Goal: Communication & Community: Answer question/provide support

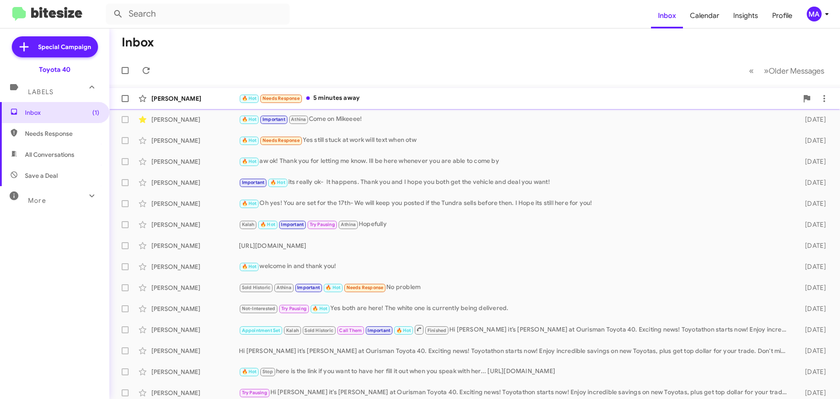
click at [359, 101] on div "🔥 Hot Needs Response 5 minutes away" at bounding box center [518, 98] width 559 height 10
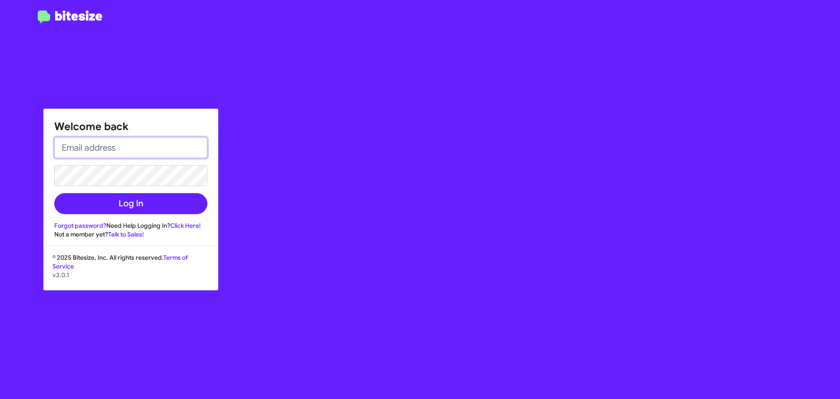
click at [100, 149] on input "email" at bounding box center [130, 147] width 153 height 21
type input "[EMAIL_ADDRESS][DOMAIN_NAME]"
click at [54, 193] on button "Log In" at bounding box center [130, 203] width 153 height 21
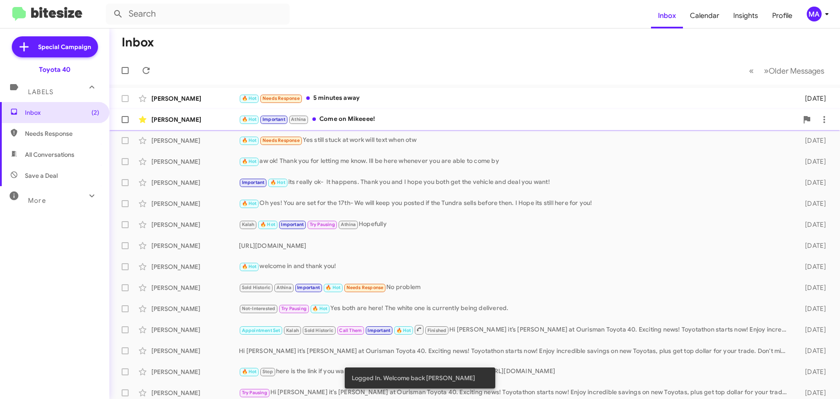
click at [343, 117] on div "🔥 Hot Important [PERSON_NAME] Come on Mikeeee!" at bounding box center [518, 119] width 559 height 10
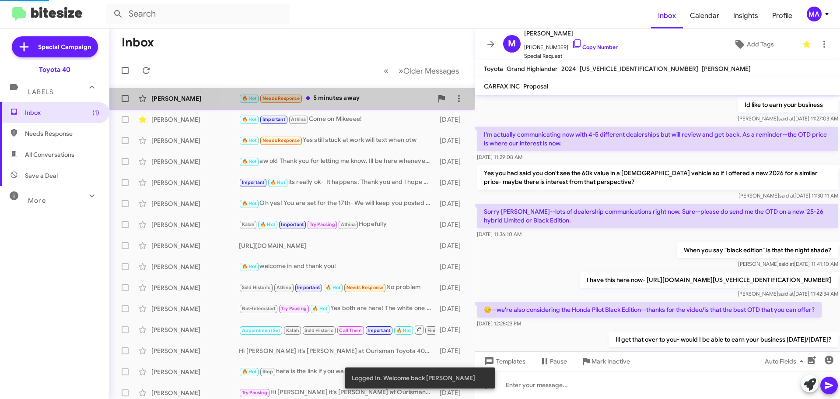
click at [336, 99] on div "🔥 Hot Needs Response 5 minutes away" at bounding box center [336, 98] width 194 height 10
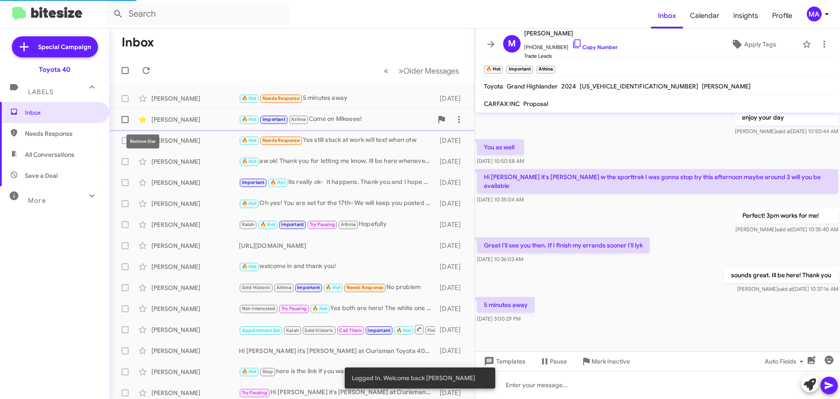
scroll to position [215, 0]
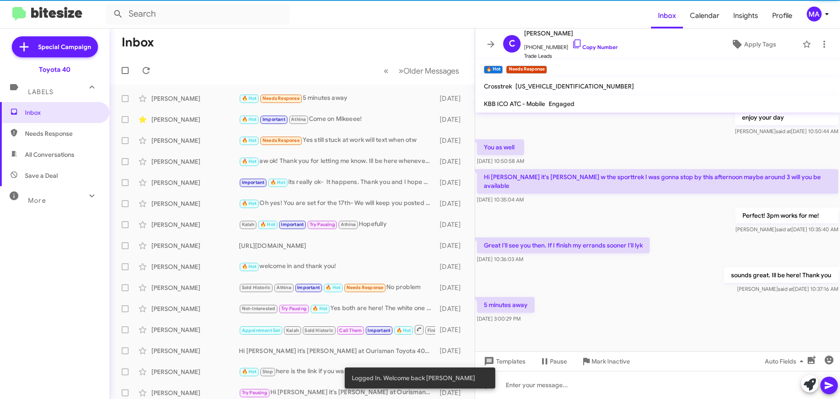
click at [52, 135] on span "Needs Response" at bounding box center [62, 133] width 74 height 9
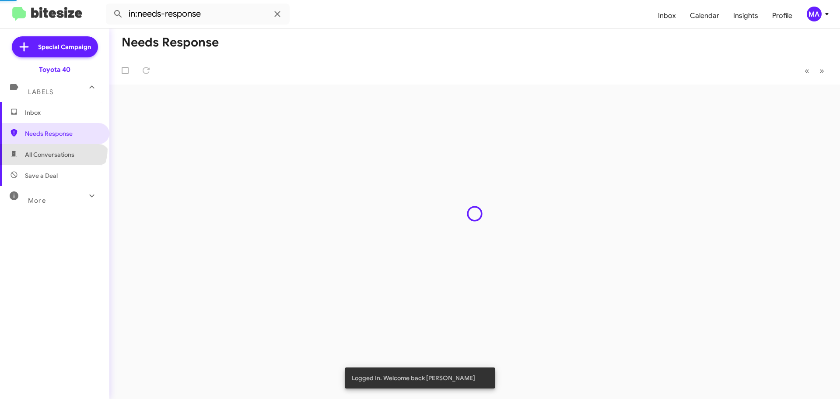
click at [53, 148] on span "All Conversations" at bounding box center [54, 154] width 109 height 21
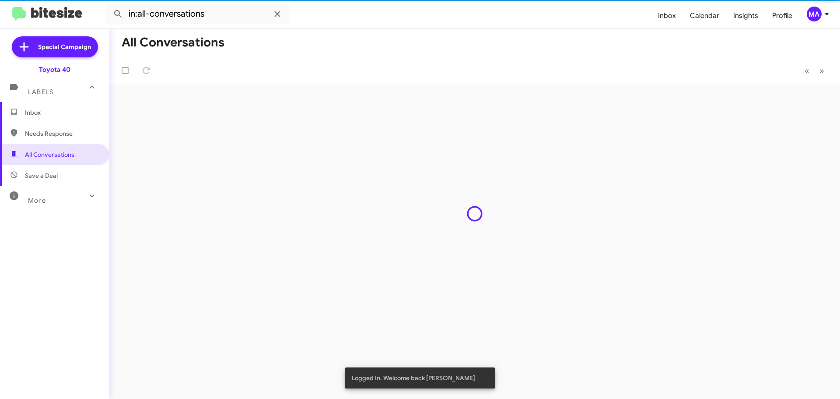
click at [54, 168] on span "Save a Deal" at bounding box center [54, 175] width 109 height 21
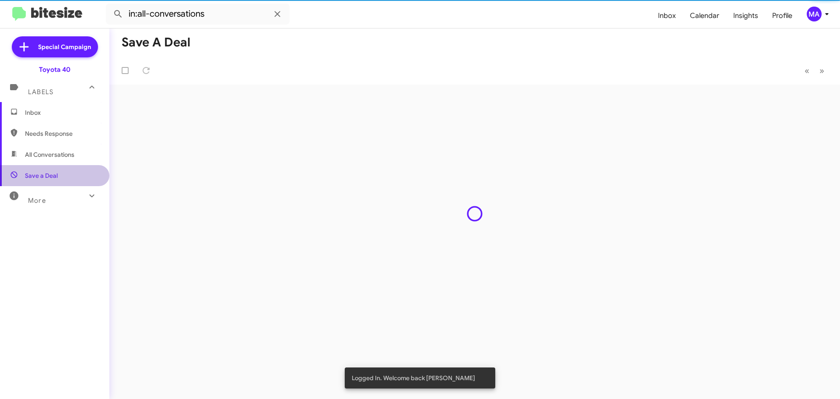
type input "in:not-interested"
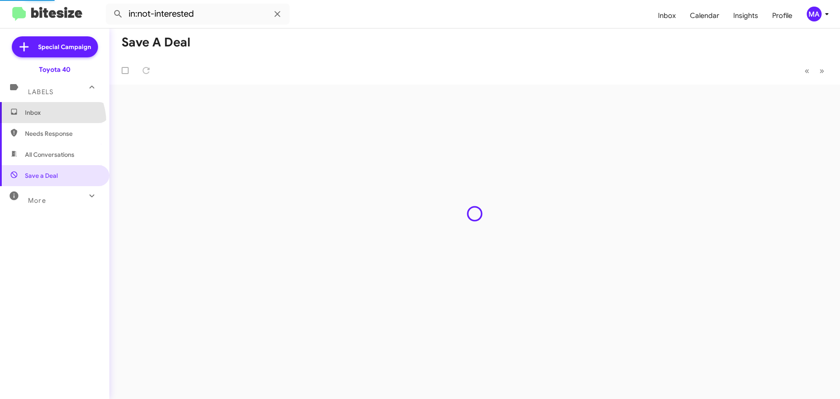
click at [40, 122] on span "Inbox" at bounding box center [54, 112] width 109 height 21
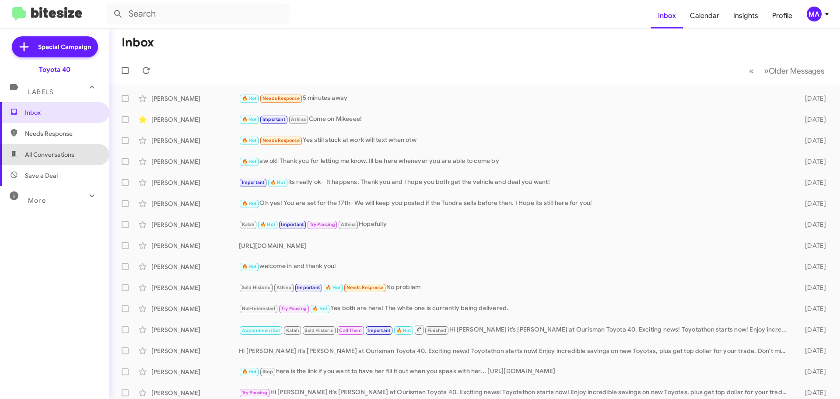
click at [89, 149] on span "All Conversations" at bounding box center [54, 154] width 109 height 21
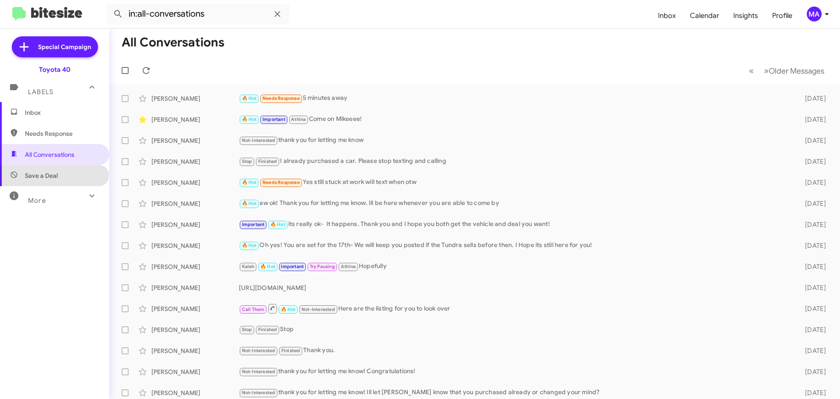
click at [54, 174] on span "Save a Deal" at bounding box center [41, 175] width 33 height 9
type input "in:not-interested"
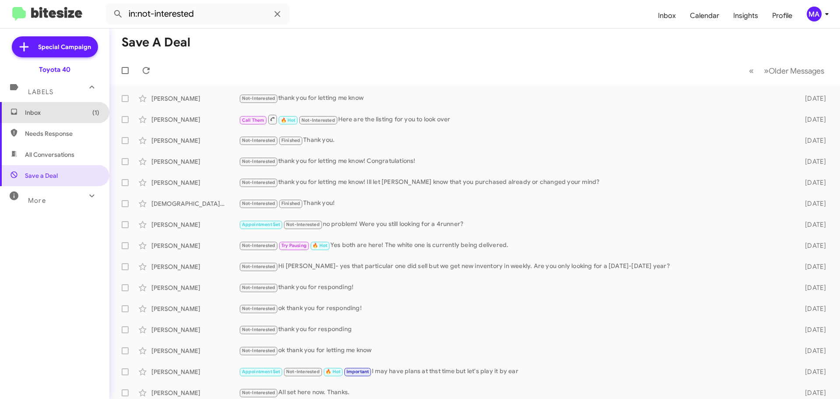
click at [66, 111] on span "Inbox (1)" at bounding box center [62, 112] width 74 height 9
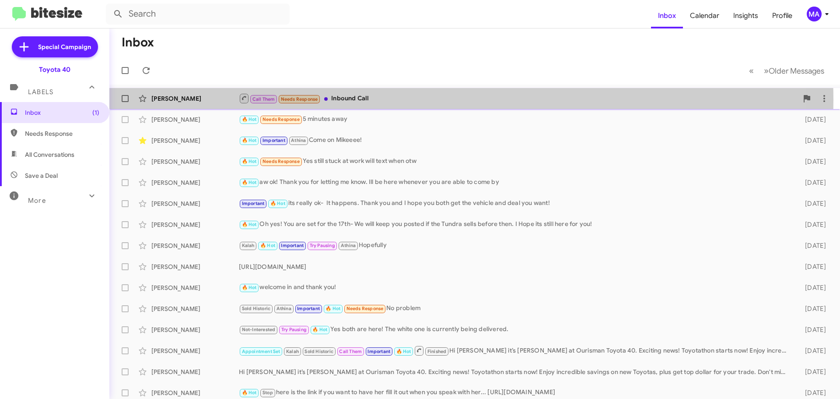
click at [375, 100] on div "Call Them Needs Response Inbound Call" at bounding box center [518, 98] width 559 height 11
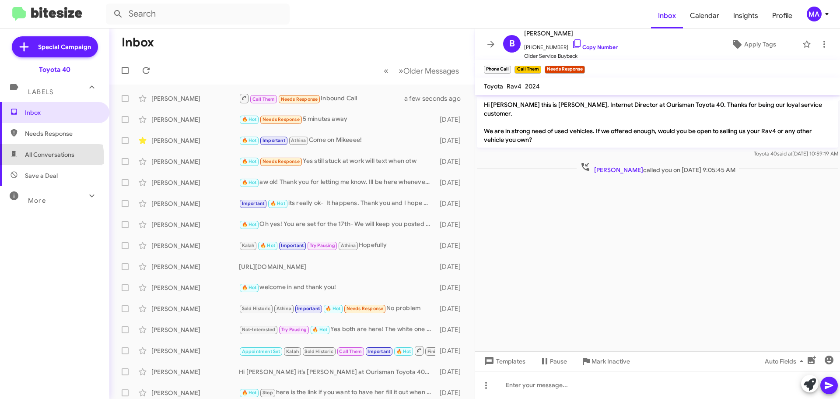
click at [34, 158] on span "All Conversations" at bounding box center [49, 154] width 49 height 9
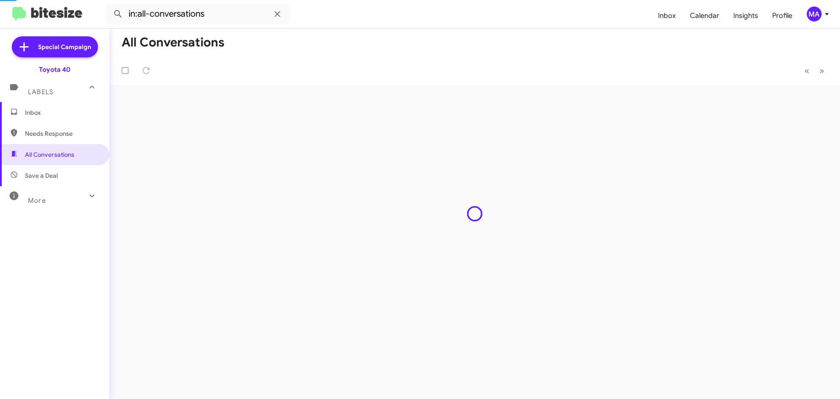
click at [35, 134] on span "Needs Response" at bounding box center [62, 133] width 74 height 9
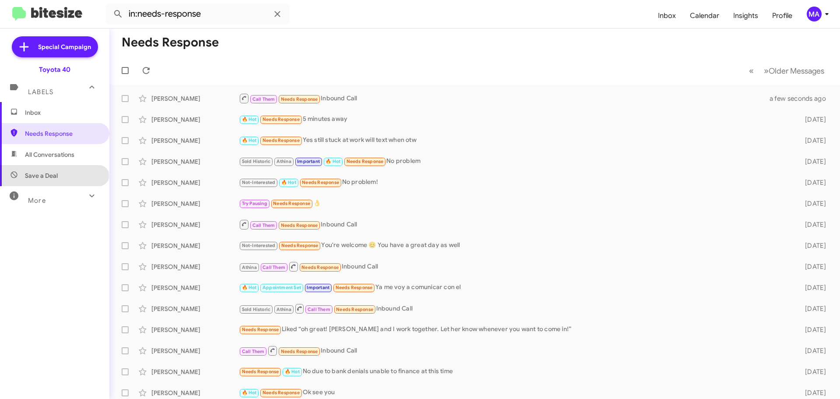
click at [54, 175] on span "Save a Deal" at bounding box center [41, 175] width 33 height 9
type input "in:not-interested"
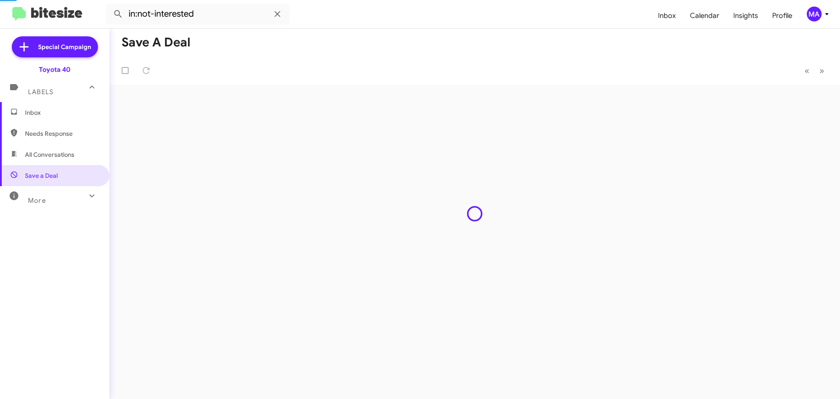
click at [49, 109] on span "Inbox" at bounding box center [62, 112] width 74 height 9
